Goal: Task Accomplishment & Management: Manage account settings

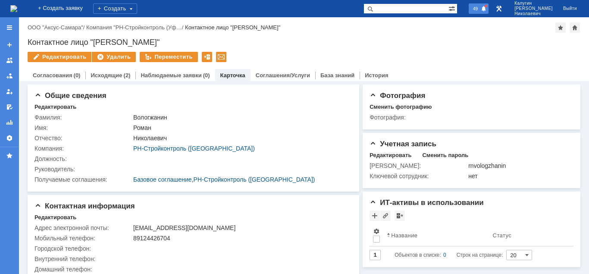
click at [487, 11] on span at bounding box center [484, 9] width 6 height 7
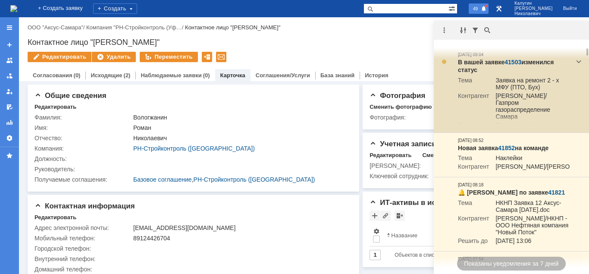
scroll to position [132, 0]
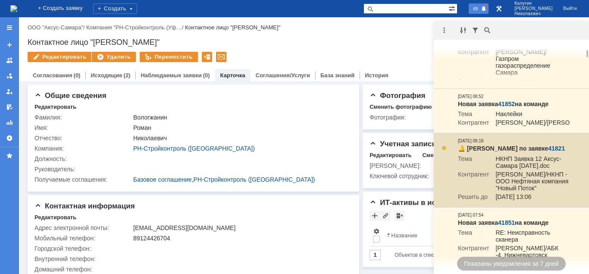
click at [551, 152] on link "41821" at bounding box center [556, 148] width 17 height 7
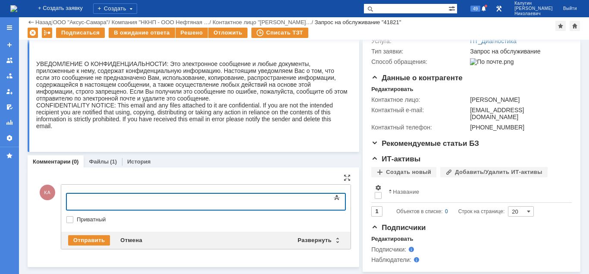
click at [91, 199] on div at bounding box center [136, 200] width 122 height 7
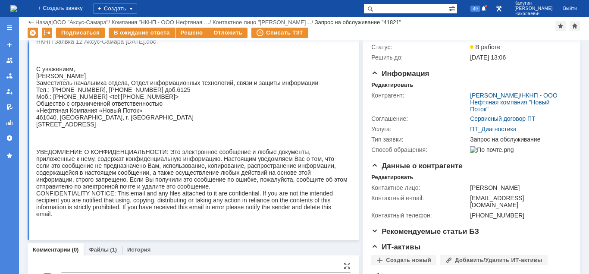
scroll to position [153, 0]
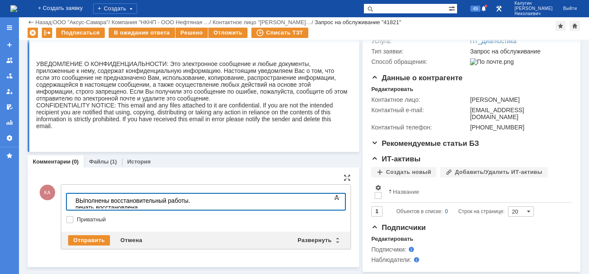
click at [84, 200] on div "ВЫполнены восстановительный работы. печать восстановлена." at bounding box center [136, 204] width 122 height 14
click at [198, 202] on div "Выполнены восстановительный работы. печать восстановлена." at bounding box center [136, 204] width 122 height 14
click at [313, 236] on div "Развернуть" at bounding box center [317, 240] width 51 height 10
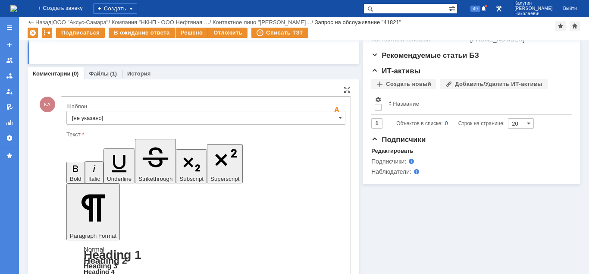
scroll to position [285, 0]
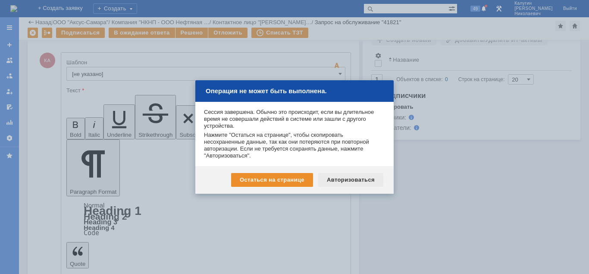
click at [338, 179] on div "Авторизоваться" at bounding box center [350, 180] width 65 height 14
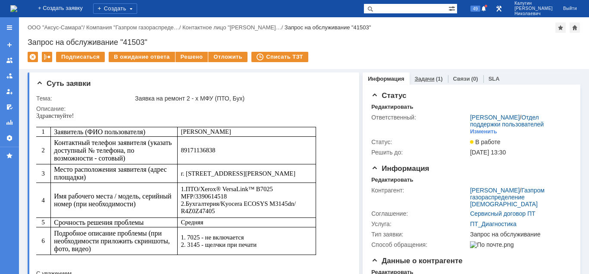
click at [425, 82] on div "Задачи (1)" at bounding box center [429, 78] width 38 height 13
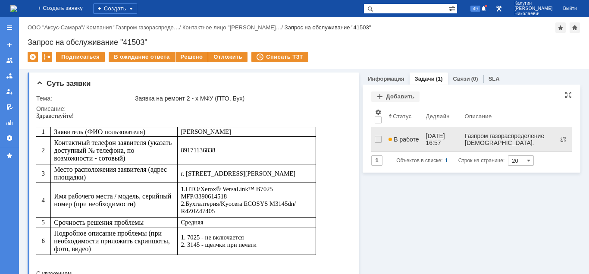
click at [401, 136] on span "В работе" at bounding box center [403, 139] width 30 height 7
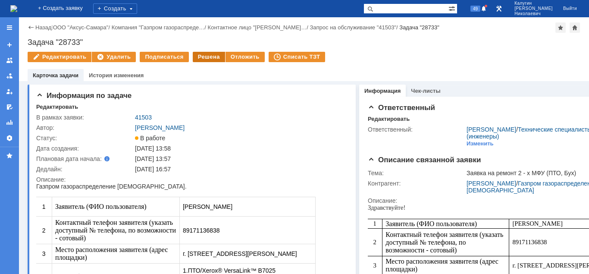
click at [208, 56] on div "Решена" at bounding box center [209, 57] width 32 height 10
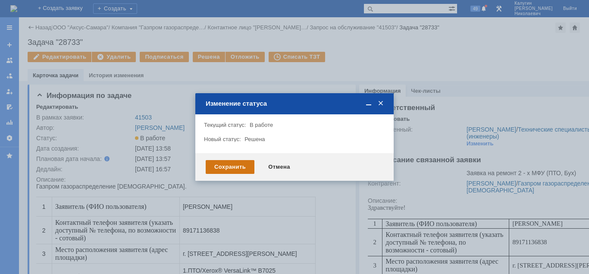
click at [228, 170] on div "Сохранить" at bounding box center [230, 167] width 49 height 14
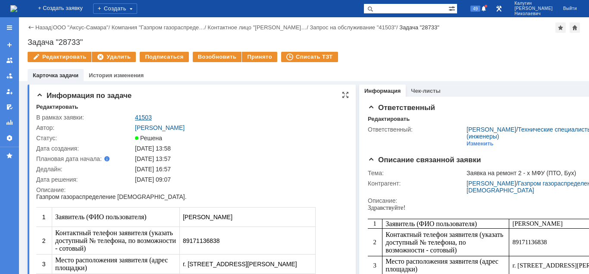
click at [143, 116] on link "41503" at bounding box center [143, 117] width 17 height 7
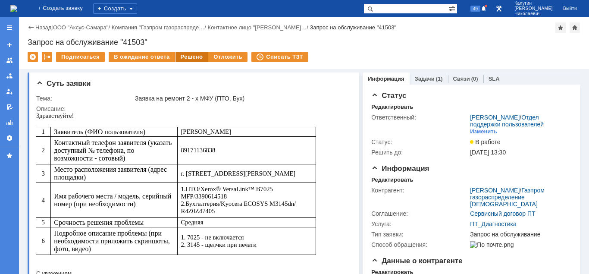
click at [190, 59] on div "Решено" at bounding box center [191, 57] width 33 height 10
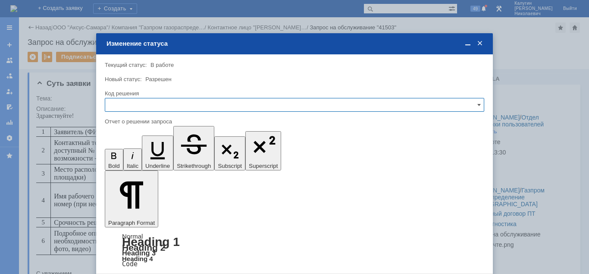
click at [160, 109] on input "text" at bounding box center [294, 105] width 379 height 14
click at [135, 160] on div "Решено" at bounding box center [294, 163] width 378 height 14
type input "Решено"
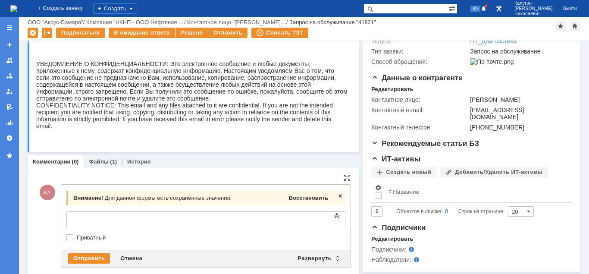
click at [303, 193] on div "Восстановить" at bounding box center [308, 197] width 43 height 11
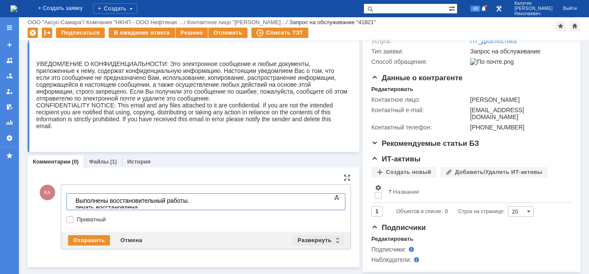
click at [307, 241] on div "Развернуть" at bounding box center [317, 240] width 51 height 10
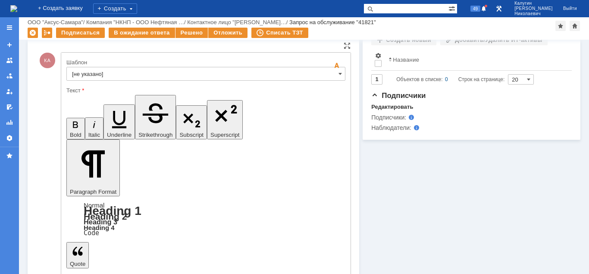
scroll to position [292, 0]
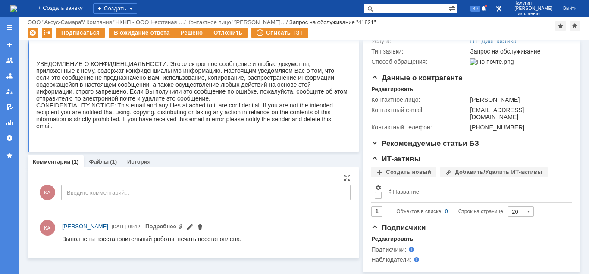
scroll to position [0, 0]
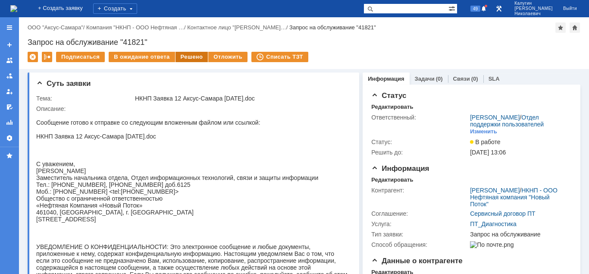
click at [191, 60] on div "Решено" at bounding box center [191, 57] width 33 height 10
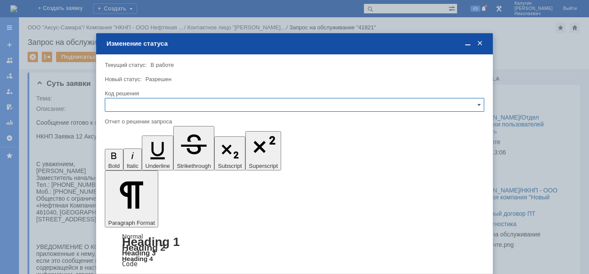
click at [140, 109] on input "text" at bounding box center [294, 105] width 379 height 14
click at [125, 163] on span "Решено" at bounding box center [294, 163] width 368 height 7
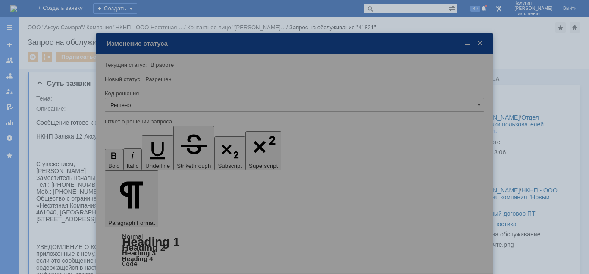
type input "Решено"
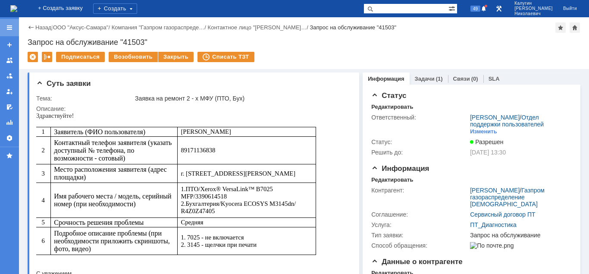
click at [11, 25] on div at bounding box center [9, 27] width 7 height 7
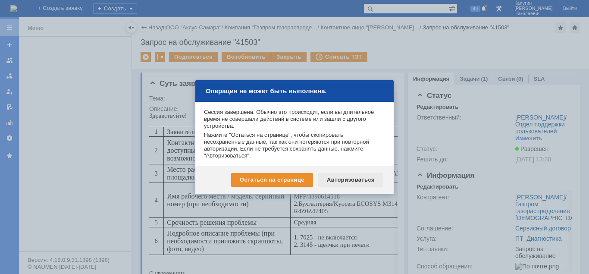
click at [344, 182] on div "Авторизоваться" at bounding box center [350, 180] width 65 height 14
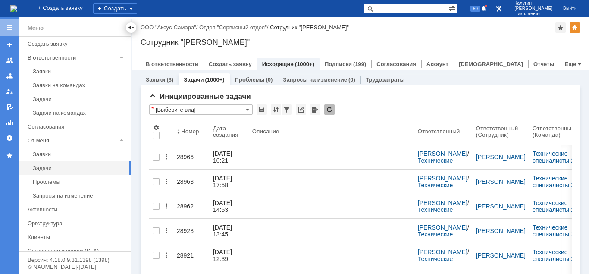
click at [131, 29] on div at bounding box center [131, 27] width 7 height 7
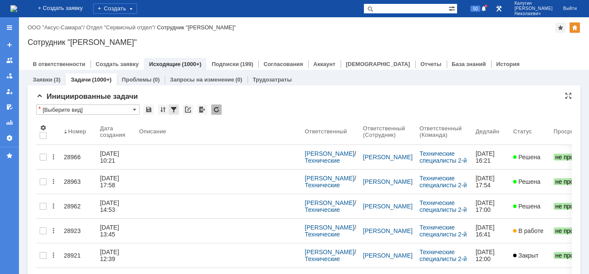
scroll to position [44, 0]
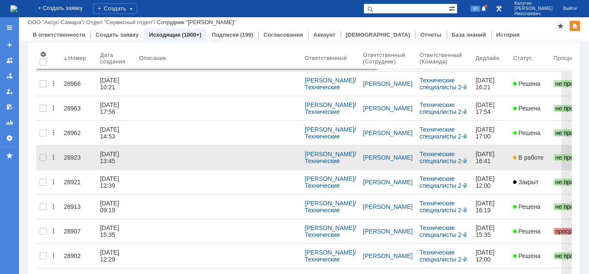
click at [72, 154] on div "28923" at bounding box center [78, 157] width 29 height 7
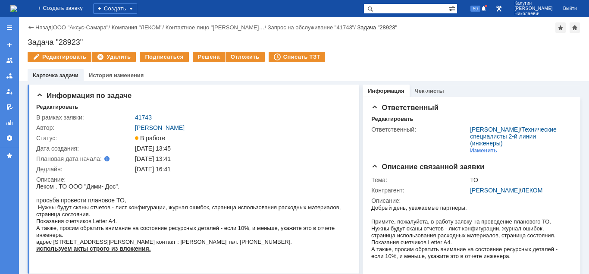
click at [42, 28] on link "Назад" at bounding box center [43, 27] width 16 height 6
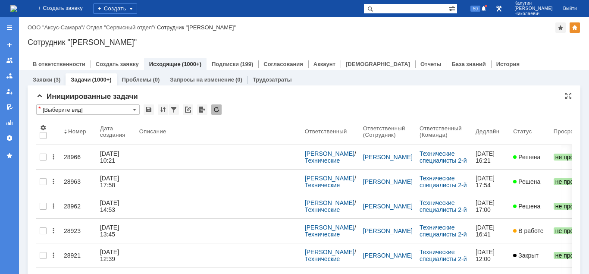
click at [113, 110] on input "[Выберите вид]" at bounding box center [87, 109] width 103 height 10
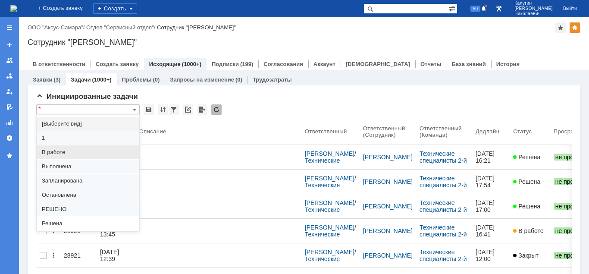
click at [64, 150] on span "В работе" at bounding box center [88, 152] width 92 height 7
type input "В работе"
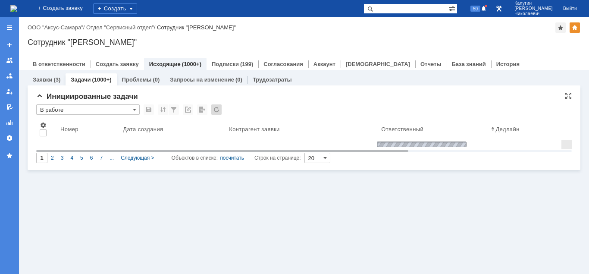
type input "100"
type input "В работе"
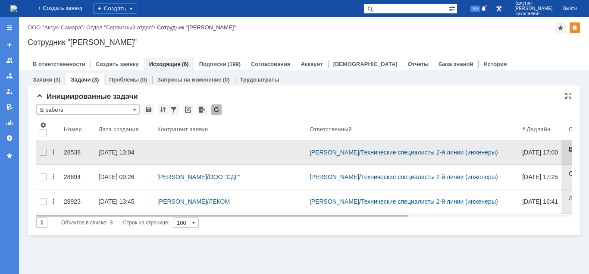
click at [71, 149] on div "28538" at bounding box center [78, 152] width 28 height 7
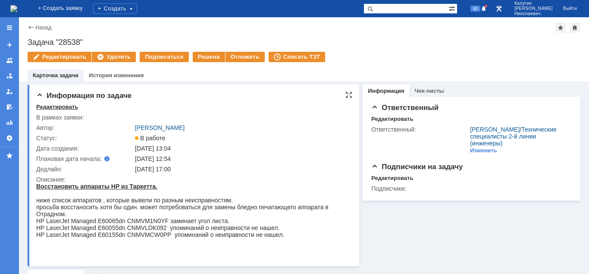
click at [56, 107] on div "Редактировать" at bounding box center [57, 106] width 42 height 7
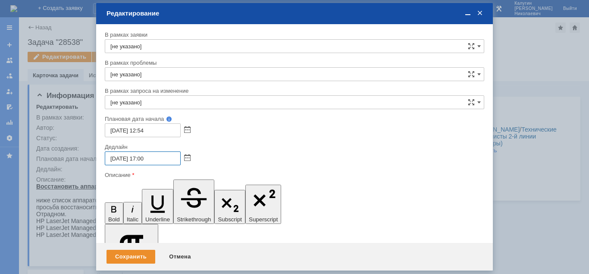
click at [115, 159] on input "17.09.2025 17:00" at bounding box center [143, 158] width 76 height 14
click at [186, 157] on span at bounding box center [187, 158] width 6 height 7
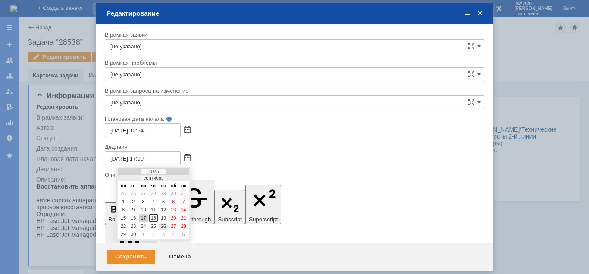
click at [162, 224] on div "26" at bounding box center [163, 225] width 9 height 7
type input "26.09.2025 17:00"
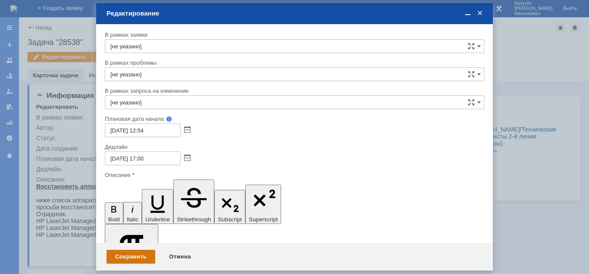
click at [133, 256] on div "Сохранить" at bounding box center [130, 257] width 49 height 14
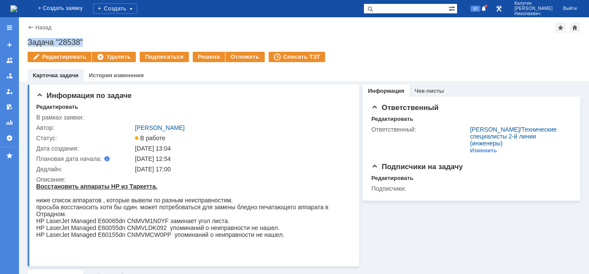
drag, startPoint x: 27, startPoint y: 41, endPoint x: 116, endPoint y: 41, distance: 88.8
click at [116, 41] on div "Назад | Задача "28538" Задача "28538" Редактировать Удалить Подписаться Решена …" at bounding box center [304, 49] width 570 height 64
copy div "Задача "28538""
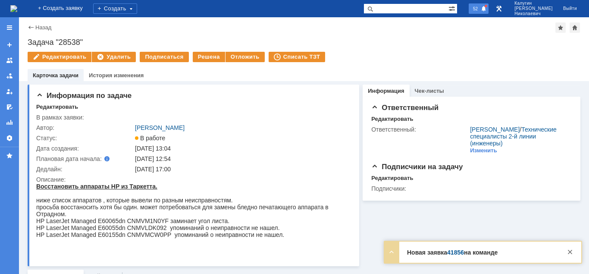
click at [480, 10] on span "52" at bounding box center [475, 9] width 10 height 6
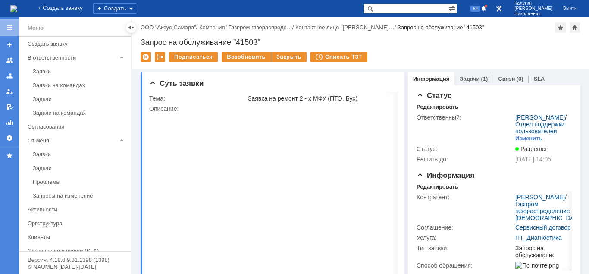
click at [397, 10] on input "text" at bounding box center [405, 8] width 85 height 10
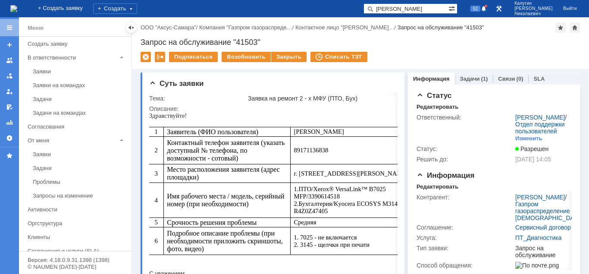
type input "[PERSON_NAME]"
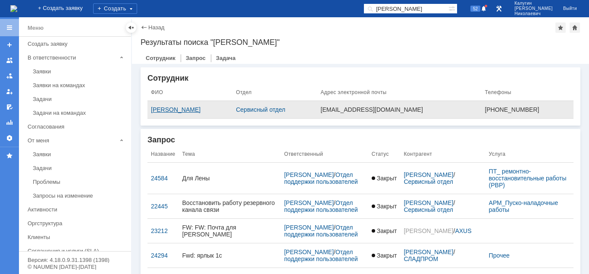
click at [203, 107] on div "[PERSON_NAME]" at bounding box center [190, 109] width 78 height 7
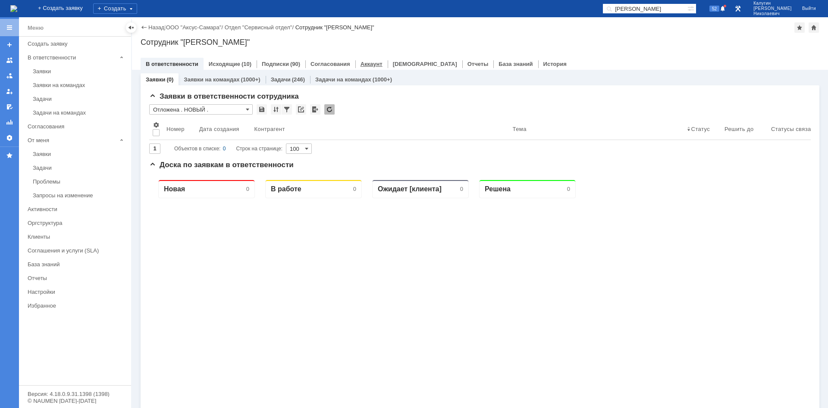
click at [369, 66] on link "Аккаунт" at bounding box center [371, 64] width 22 height 6
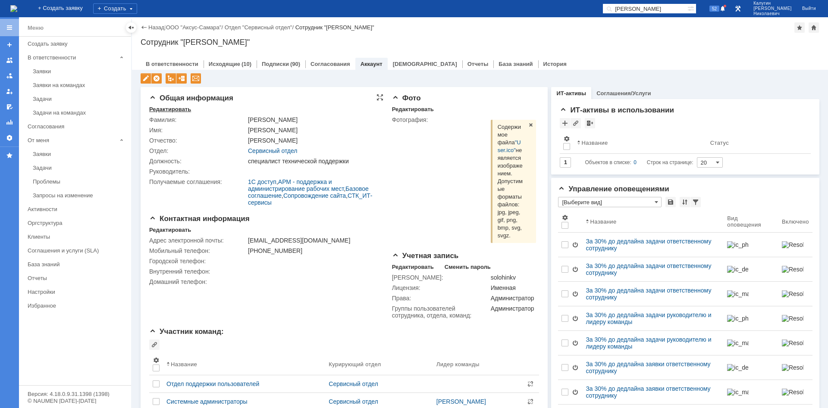
click at [166, 109] on div "Редактировать" at bounding box center [170, 109] width 42 height 7
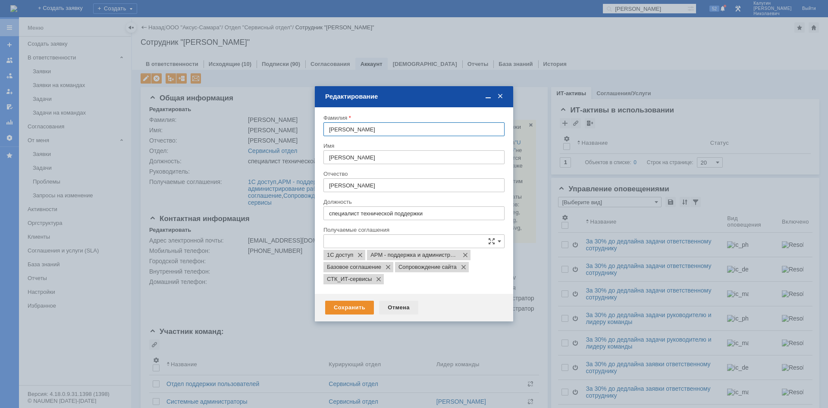
click at [400, 273] on div "Отмена" at bounding box center [398, 308] width 39 height 14
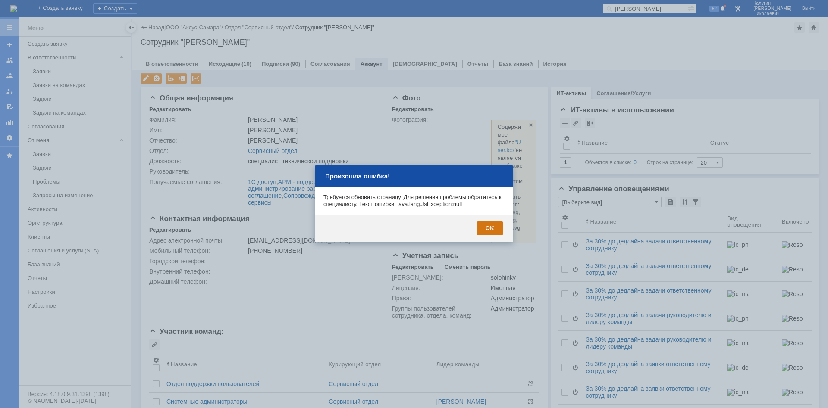
click at [487, 227] on div "OK" at bounding box center [490, 229] width 26 height 14
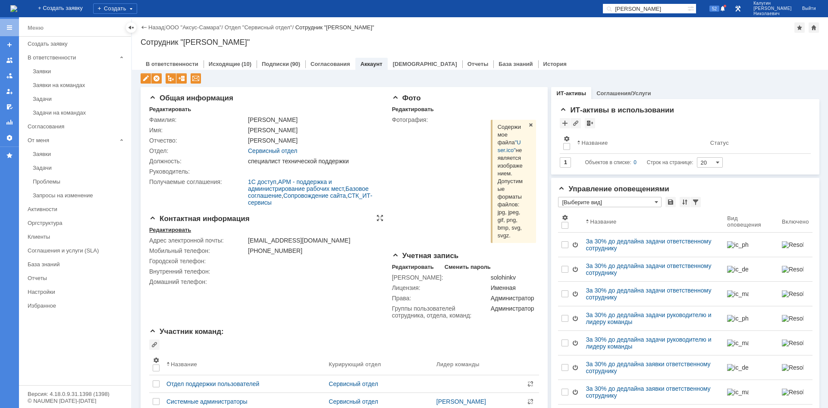
click at [177, 231] on div "Редактировать" at bounding box center [170, 230] width 42 height 7
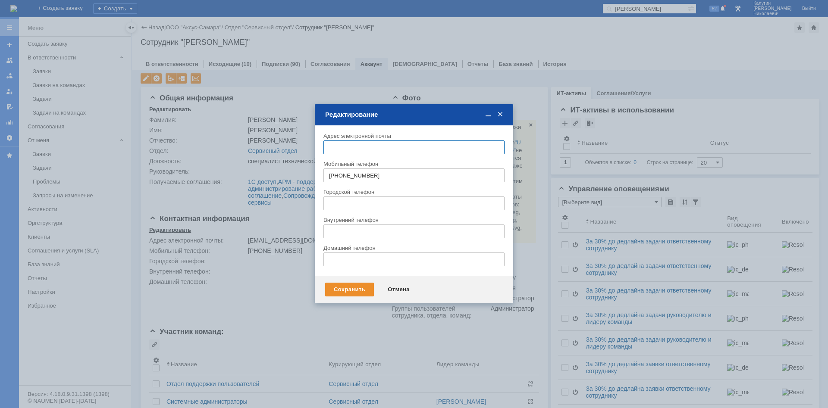
type input "[EMAIL_ADDRESS][DOMAIN_NAME]"
click at [390, 273] on div "Отмена" at bounding box center [398, 290] width 39 height 14
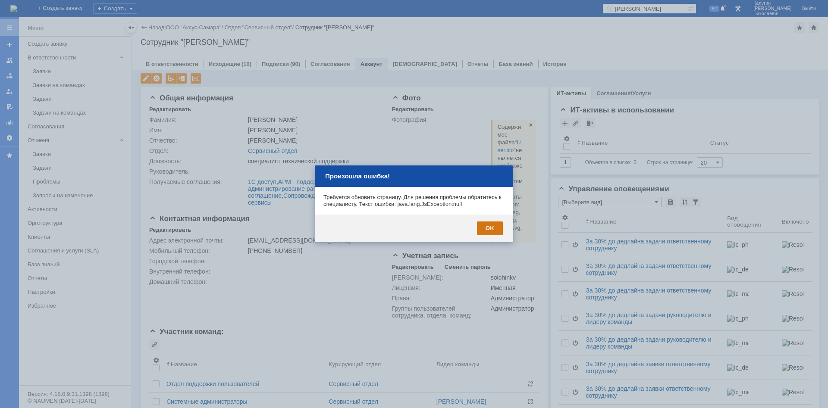
click at [489, 225] on div "OK" at bounding box center [490, 229] width 26 height 14
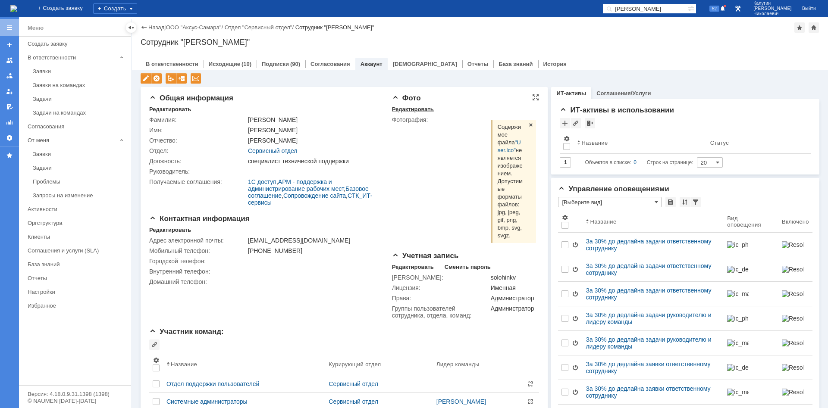
click at [412, 110] on div "Редактировать" at bounding box center [413, 109] width 42 height 7
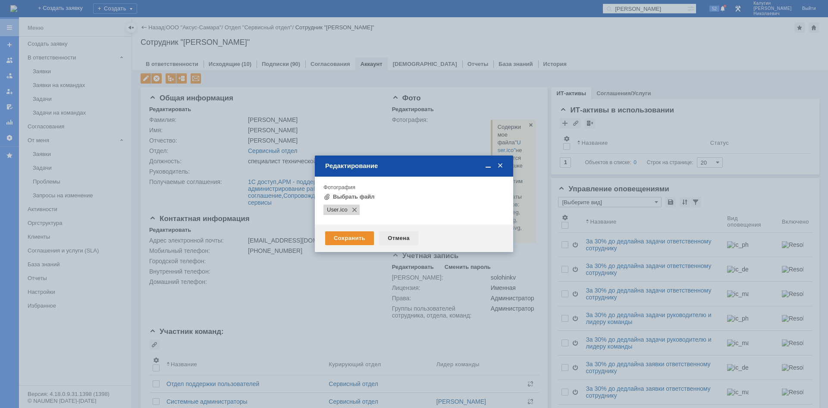
drag, startPoint x: 402, startPoint y: 238, endPoint x: 479, endPoint y: 236, distance: 76.3
click at [403, 238] on div "Отмена" at bounding box center [398, 238] width 39 height 14
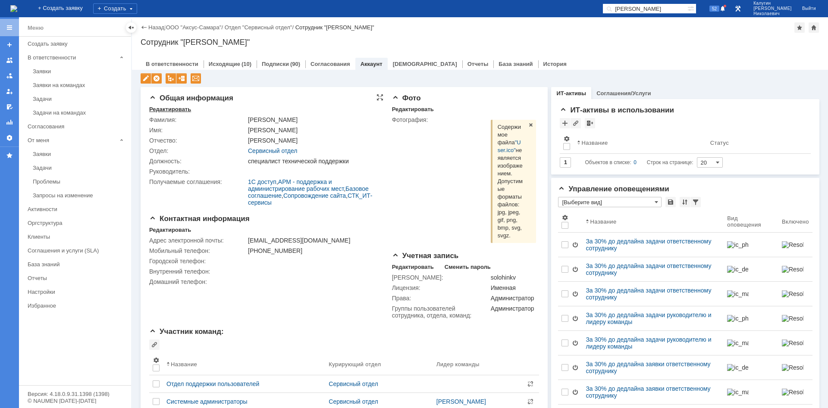
click at [169, 109] on div "Редактировать" at bounding box center [170, 109] width 42 height 7
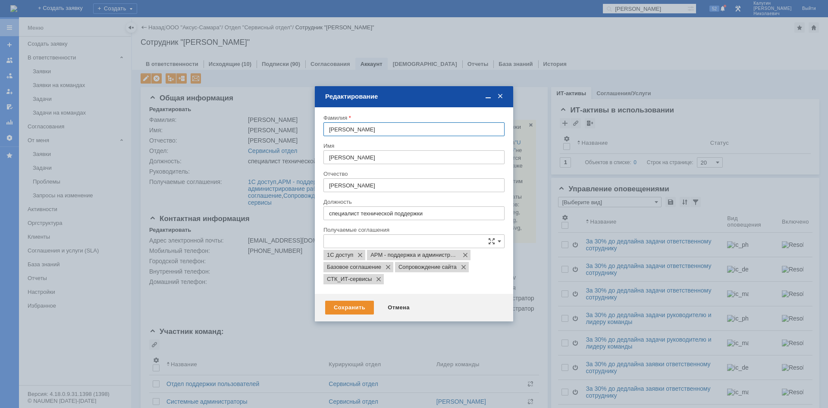
click at [502, 97] on span at bounding box center [500, 97] width 9 height 8
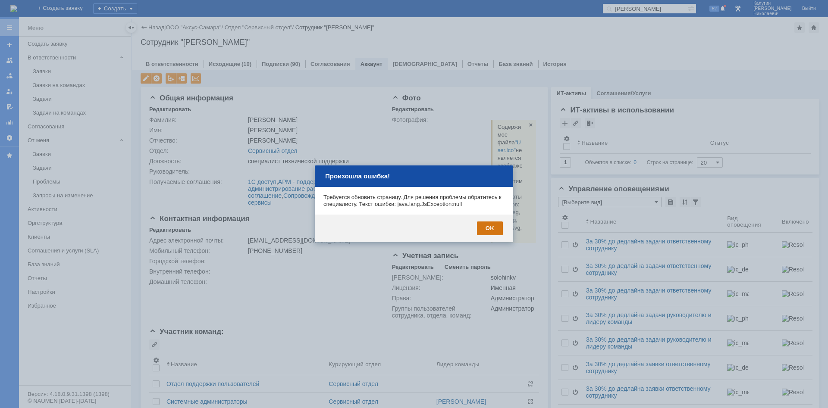
click at [491, 228] on div "OK" at bounding box center [490, 229] width 26 height 14
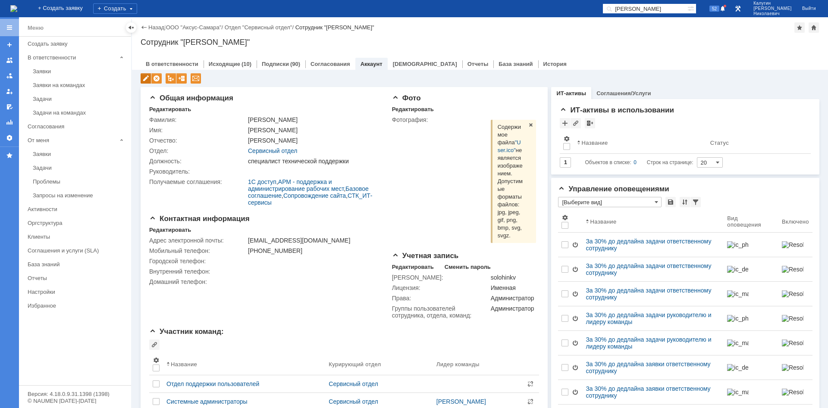
click at [144, 77] on div at bounding box center [146, 78] width 10 height 10
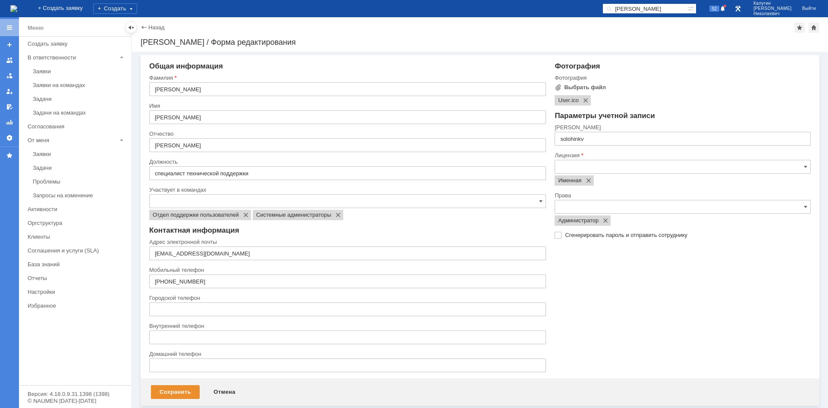
click at [156, 23] on div "Назад | [PERSON_NAME] / Форма редактирования" at bounding box center [480, 27] width 679 height 10
click at [155, 27] on link "Назад" at bounding box center [156, 27] width 16 height 6
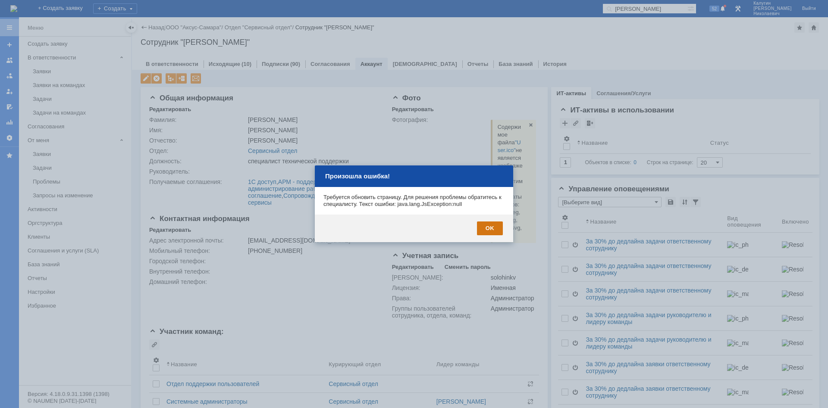
click at [486, 226] on div "OK" at bounding box center [490, 229] width 26 height 14
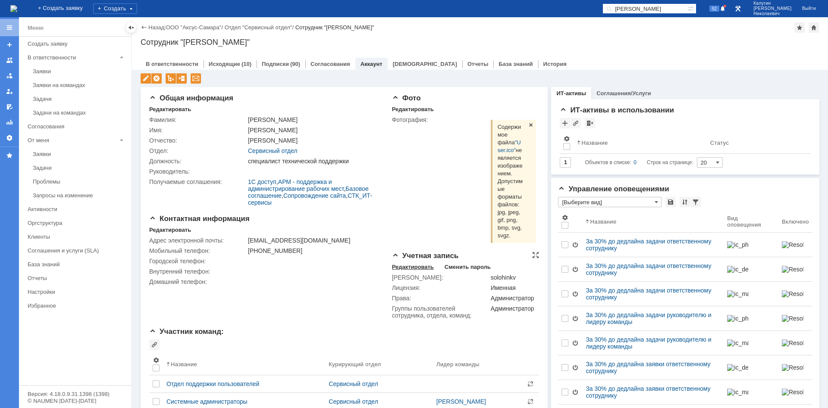
click at [416, 271] on div "Редактировать" at bounding box center [413, 267] width 42 height 7
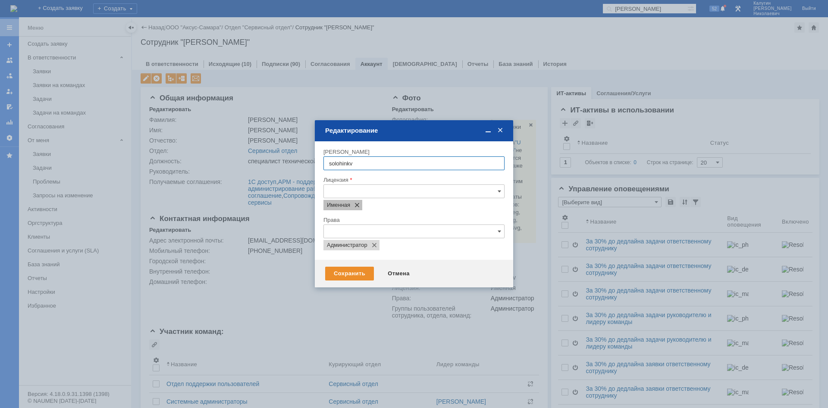
click at [357, 205] on span at bounding box center [355, 205] width 10 height 7
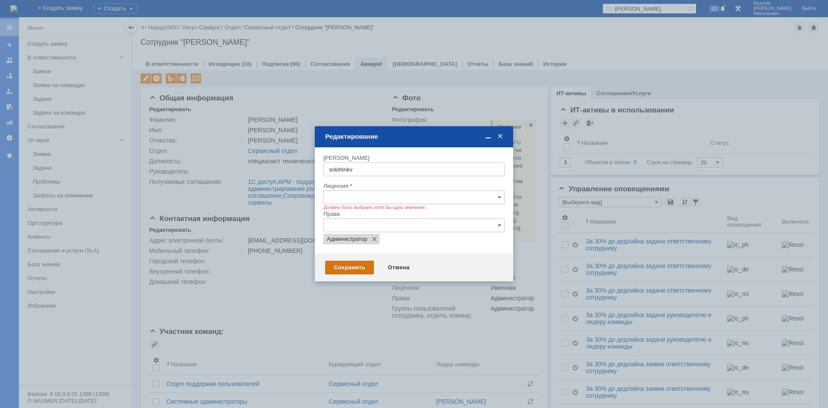
click at [356, 266] on div "Сохранить" at bounding box center [349, 268] width 49 height 14
click at [340, 196] on input "text" at bounding box center [413, 198] width 181 height 14
click at [356, 216] on span "Конкурентная" at bounding box center [418, 213] width 160 height 7
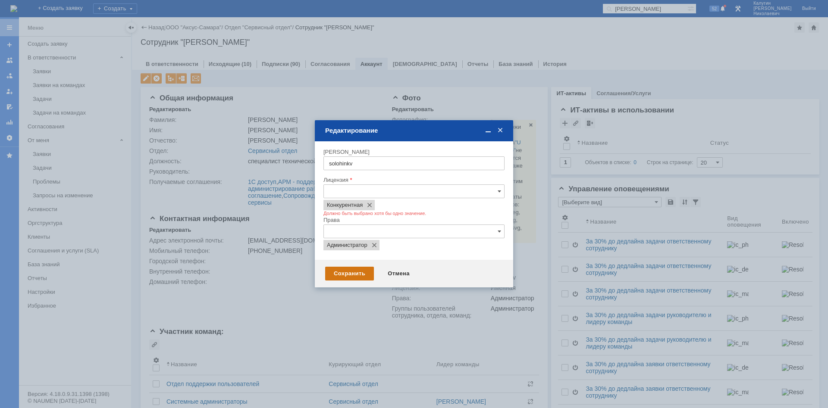
click at [360, 273] on div "Сохранить" at bounding box center [349, 274] width 49 height 14
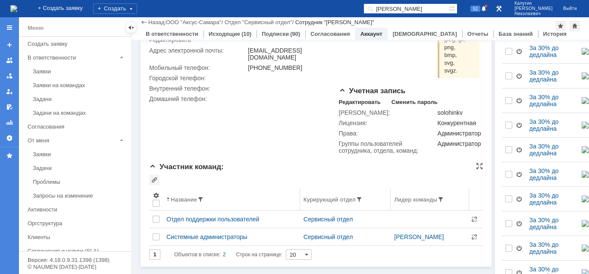
scroll to position [132, 0]
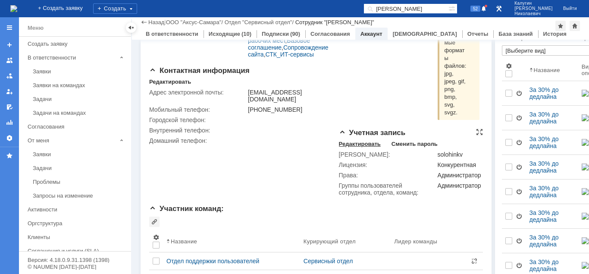
click at [339, 141] on div "Редактировать" at bounding box center [360, 144] width 42 height 7
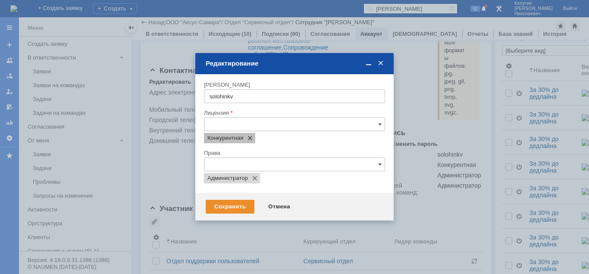
click at [252, 138] on span at bounding box center [248, 137] width 10 height 7
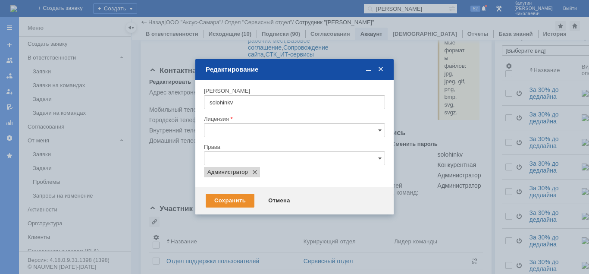
click at [241, 129] on input "text" at bounding box center [294, 130] width 181 height 14
type input "им"
click at [214, 164] on img at bounding box center [212, 164] width 7 height 7
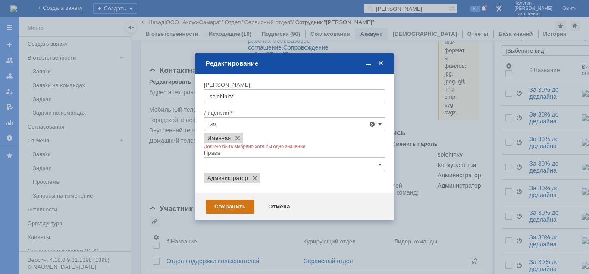
click at [227, 206] on div "Сохранить" at bounding box center [230, 207] width 49 height 14
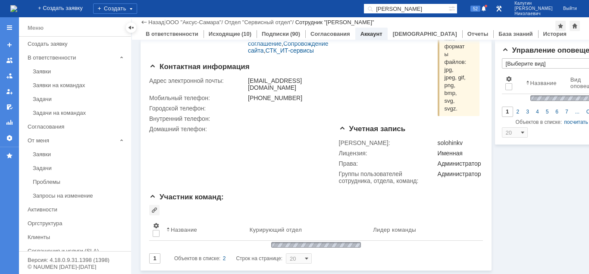
scroll to position [128, 0]
